Goal: Find specific page/section: Find specific page/section

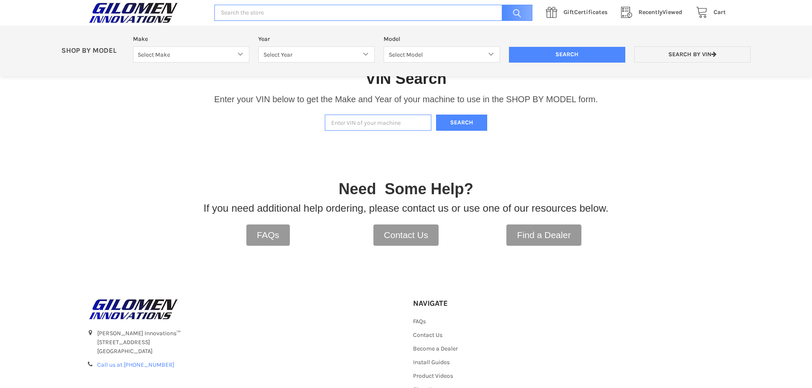
click at [387, 123] on input "Enter VIN of your machine" at bounding box center [378, 123] width 107 height 17
paste input "[US_VEHICLE_IDENTIFICATION_NUMBER]"
type input "[US_VEHICLE_IDENTIFICATION_NUMBER]"
click at [479, 119] on button "Search" at bounding box center [461, 123] width 51 height 17
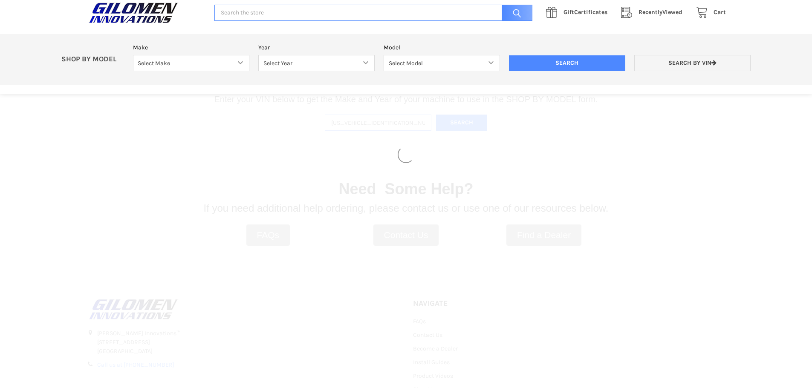
select select "330"
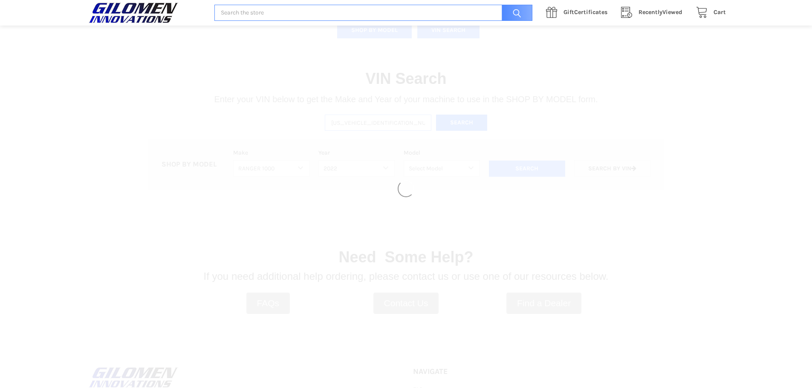
select select "493"
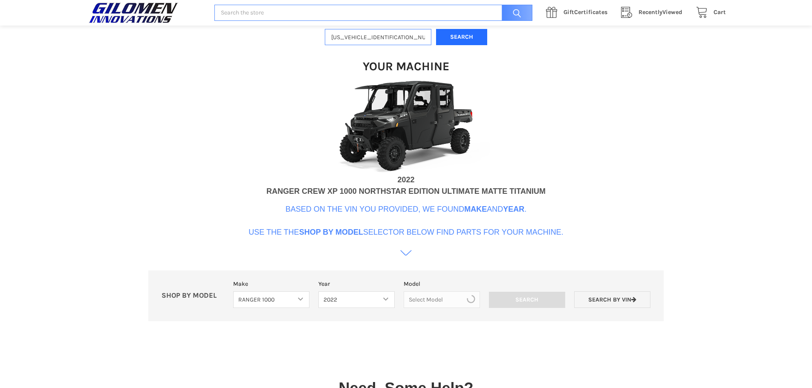
scroll to position [261, 0]
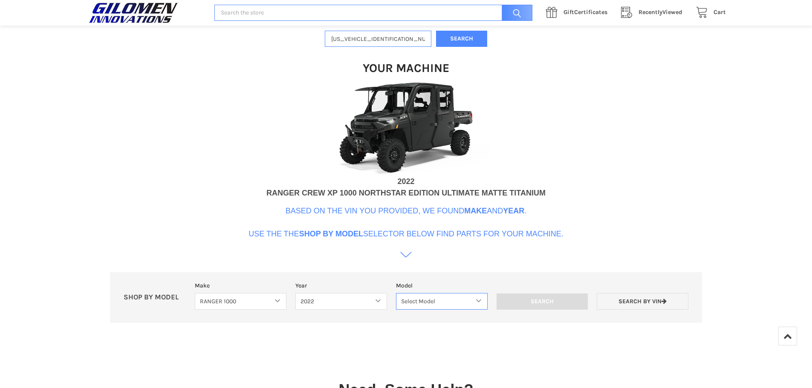
click at [480, 304] on select "Select Model Ranger 1000 Basic 61 HP SOHC Ranger 1000 Crew Basic 61 HP SOHC Ran…" at bounding box center [442, 301] width 92 height 17
select select "510"
click at [396, 293] on select "Select Model Ranger 1000 Basic 61 HP SOHC Ranger 1000 Crew Basic 61 HP SOHC Ran…" at bounding box center [442, 301] width 92 height 17
click at [554, 305] on input "Search" at bounding box center [543, 302] width 92 height 16
